Goal: Task Accomplishment & Management: Use online tool/utility

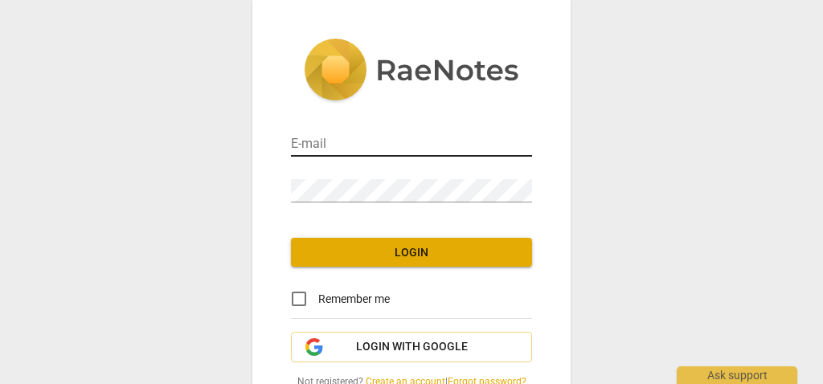
click at [466, 144] on input "email" at bounding box center [411, 144] width 241 height 23
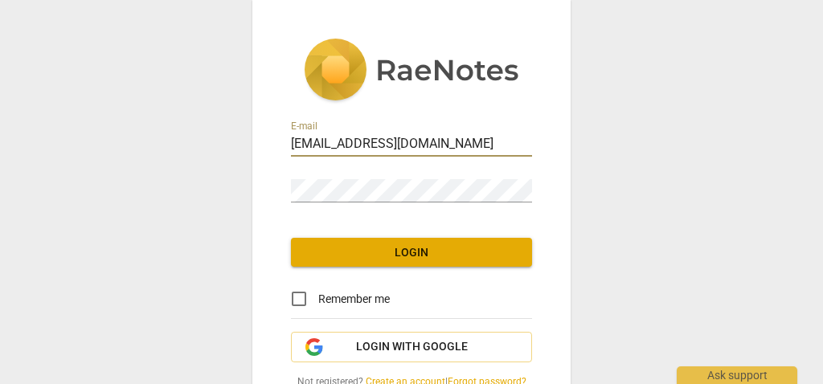
type input "[EMAIL_ADDRESS][DOMAIN_NAME]"
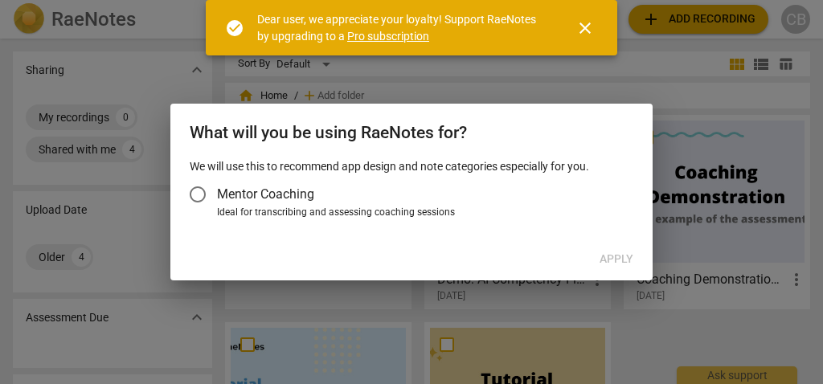
click at [268, 193] on span "Mentor Coaching" at bounding box center [265, 194] width 97 height 18
click at [217, 193] on input "Mentor Coaching" at bounding box center [197, 194] width 39 height 39
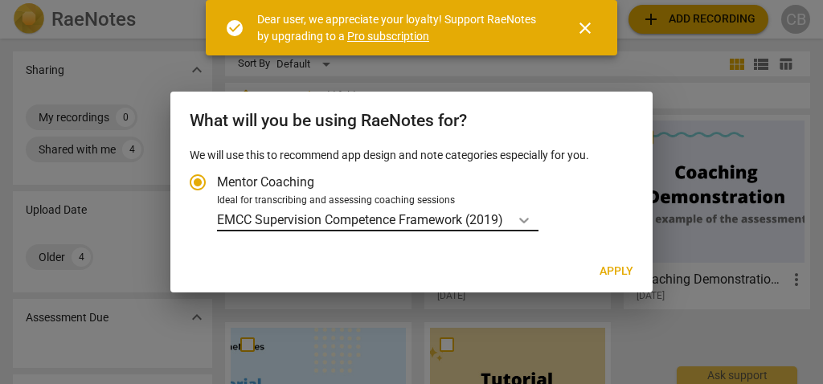
click at [529, 0] on body "RaeNotes search help add Add recording CB Sharing expand_more My recordings 0 S…" at bounding box center [411, 0] width 823 height 0
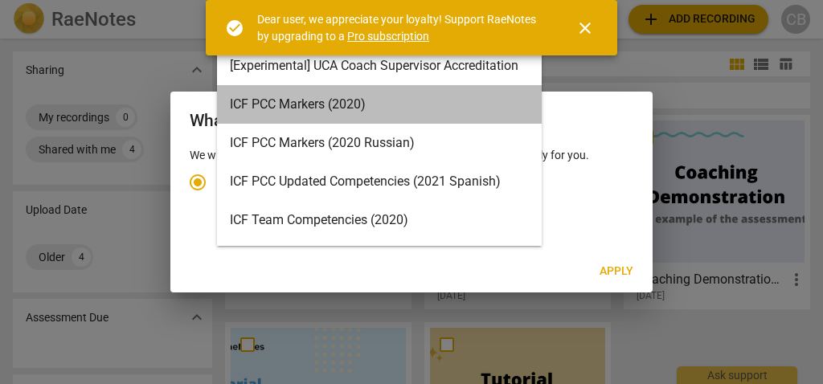
click at [456, 98] on div "ICF PCC Markers (2020)" at bounding box center [379, 104] width 325 height 39
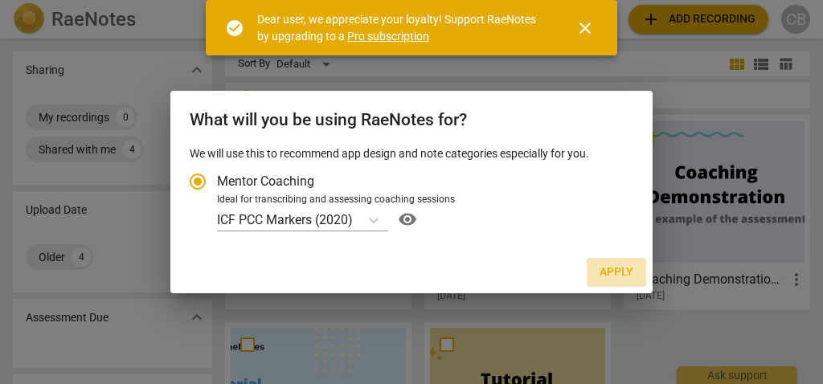
click at [616, 272] on span "Apply" at bounding box center [616, 272] width 34 height 16
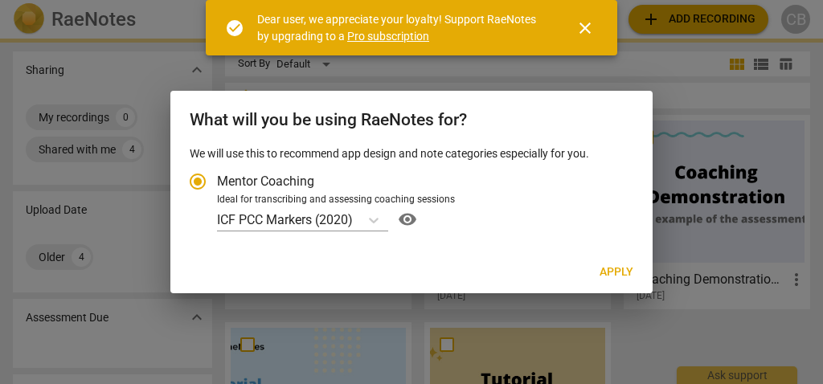
radio input "false"
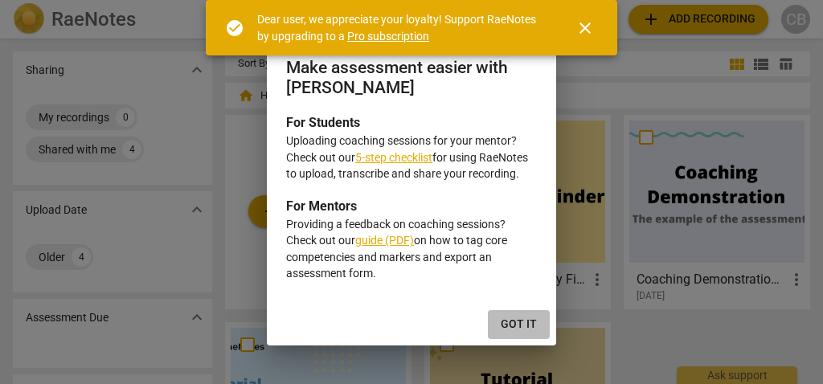
click at [528, 317] on span "Got it" at bounding box center [519, 325] width 36 height 16
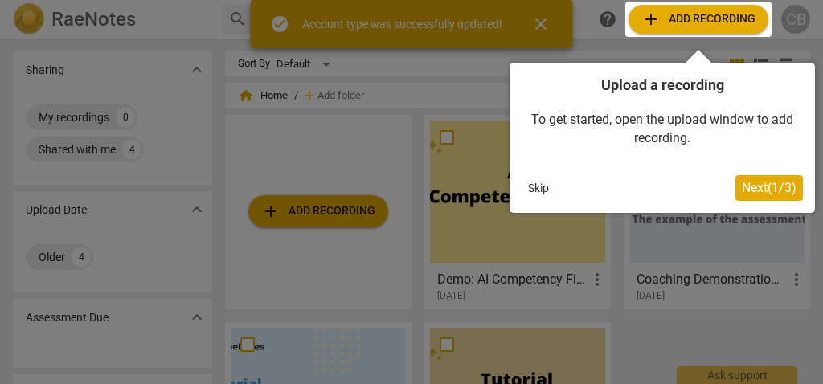
click at [769, 183] on span "Next ( 1 / 3 )" at bounding box center [769, 187] width 55 height 15
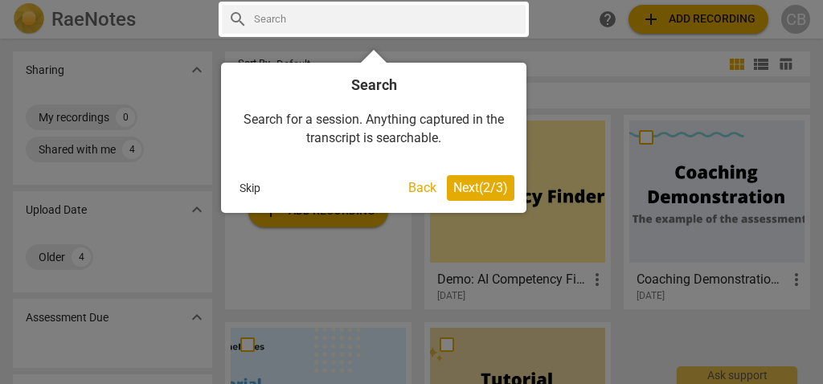
click at [493, 190] on span "Next ( 2 / 3 )" at bounding box center [480, 187] width 55 height 15
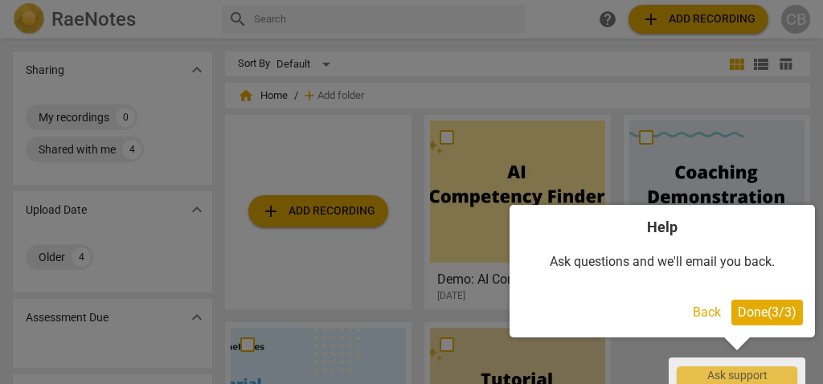
click at [792, 310] on span "Done ( 3 / 3 )" at bounding box center [767, 312] width 59 height 15
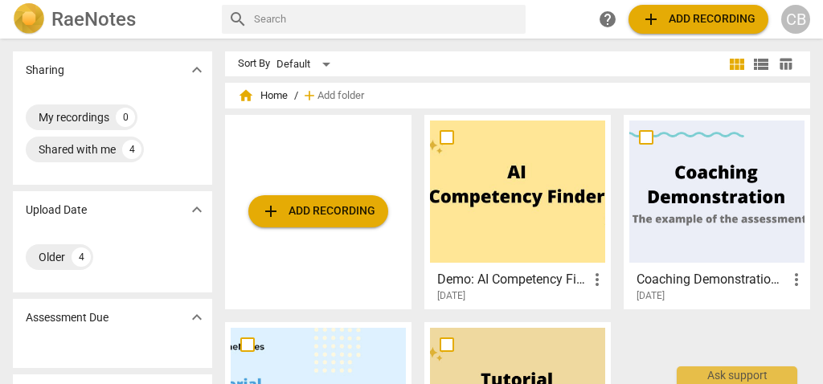
click at [726, 26] on span "add Add recording" at bounding box center [698, 19] width 114 height 19
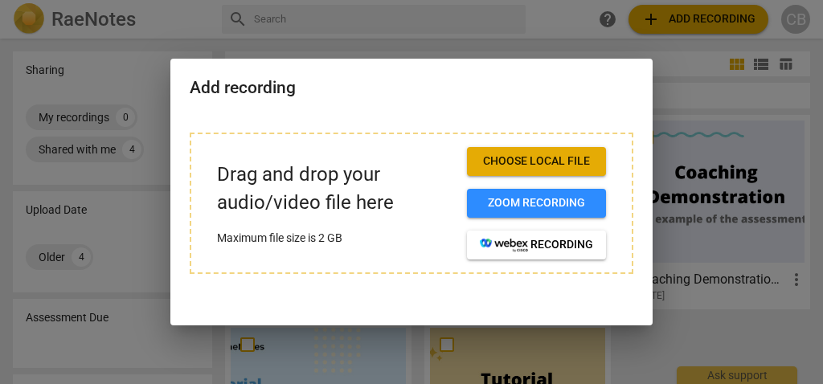
click at [567, 162] on span "Choose local file" at bounding box center [536, 161] width 113 height 16
